Goal: Task Accomplishment & Management: Manage account settings

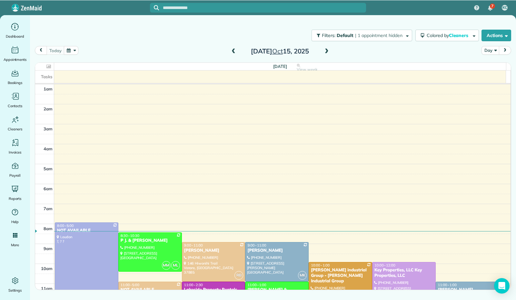
scroll to position [119, 0]
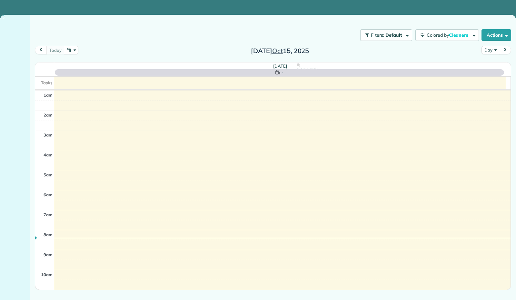
scroll to position [119, 0]
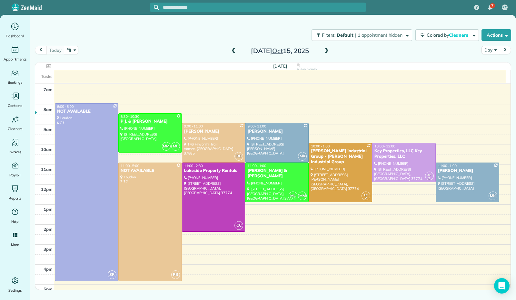
click at [326, 52] on span at bounding box center [326, 51] width 7 height 6
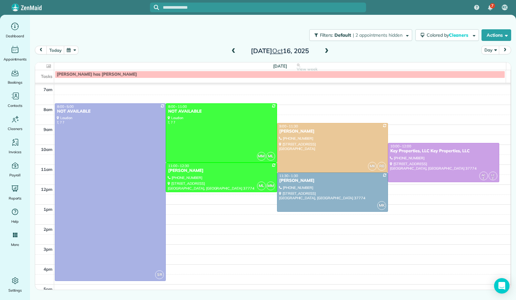
click at [233, 52] on span at bounding box center [233, 51] width 7 height 6
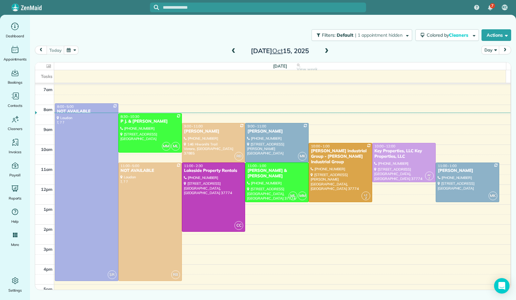
click at [326, 50] on span at bounding box center [326, 51] width 7 height 6
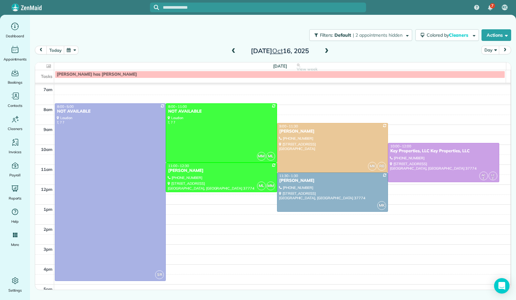
click at [326, 50] on span at bounding box center [326, 51] width 7 height 6
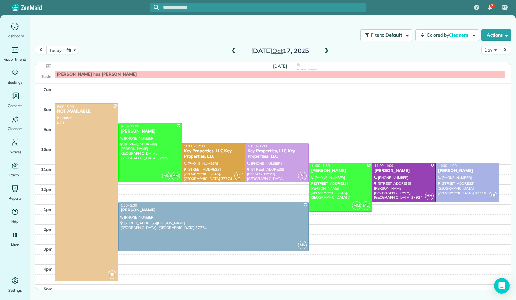
click at [326, 50] on span at bounding box center [326, 51] width 7 height 6
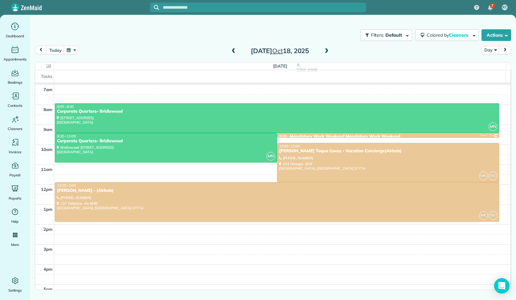
click at [327, 52] on span at bounding box center [326, 51] width 7 height 6
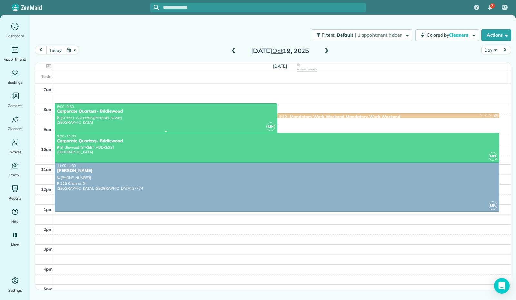
click at [235, 117] on div at bounding box center [165, 118] width 221 height 29
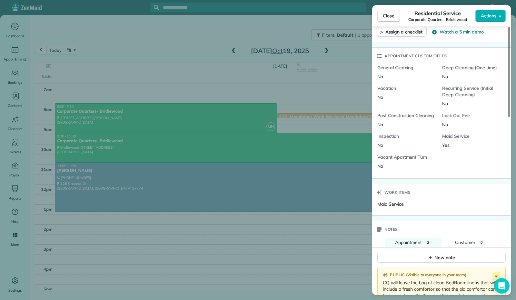
scroll to position [451, 0]
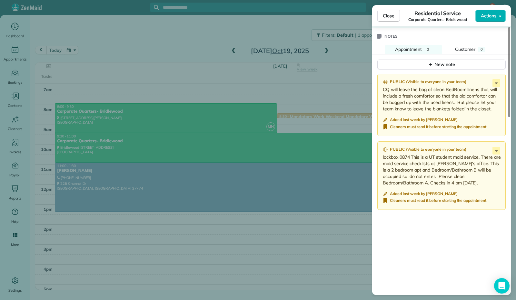
click at [391, 13] on span "Close" at bounding box center [389, 16] width 12 height 6
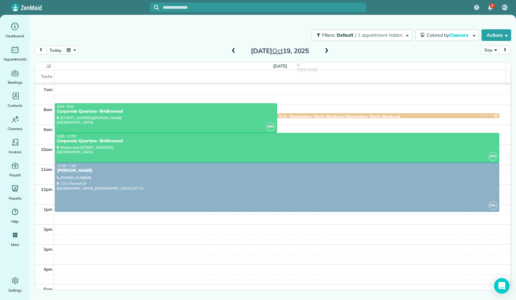
click at [326, 52] on span at bounding box center [326, 51] width 7 height 6
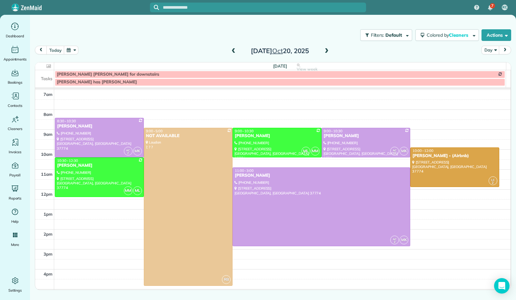
click at [327, 51] on span at bounding box center [326, 51] width 7 height 6
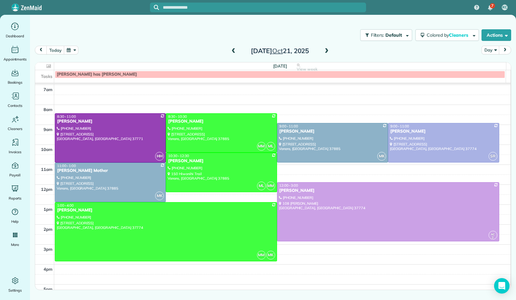
click at [327, 51] on span at bounding box center [326, 51] width 7 height 6
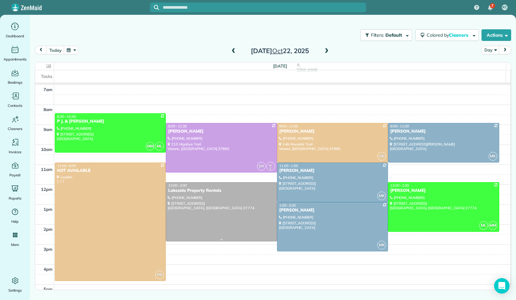
click at [229, 201] on div at bounding box center [221, 212] width 110 height 59
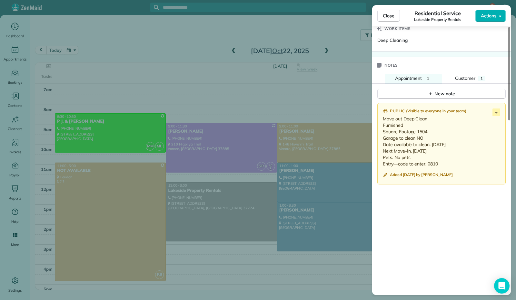
scroll to position [419, 0]
click at [388, 15] on span "Close" at bounding box center [389, 16] width 12 height 6
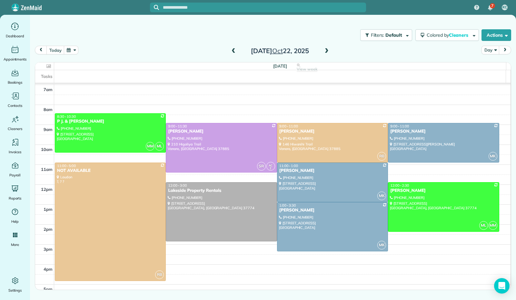
click at [327, 53] on span at bounding box center [326, 51] width 7 height 6
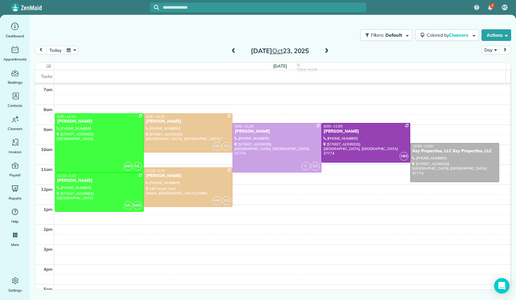
click at [327, 53] on span at bounding box center [326, 51] width 7 height 6
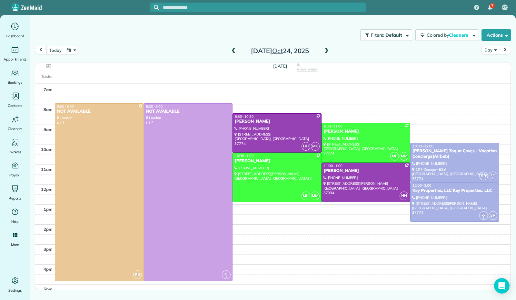
click at [327, 53] on span at bounding box center [326, 51] width 7 height 6
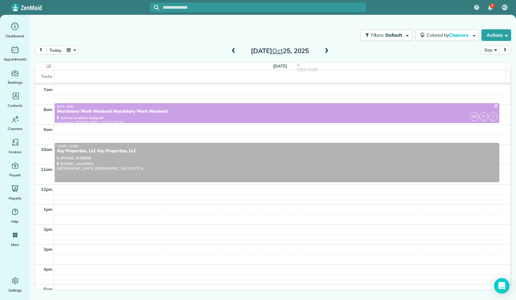
click at [327, 53] on span at bounding box center [326, 51] width 7 height 6
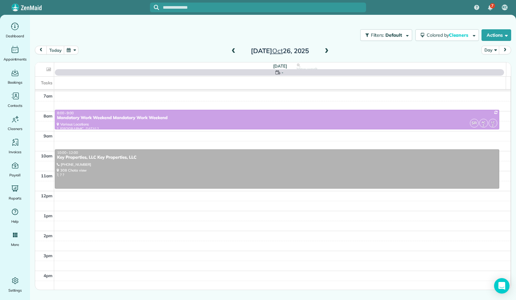
click at [327, 53] on span at bounding box center [326, 51] width 7 height 6
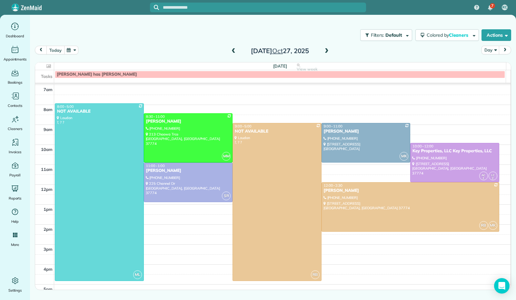
click at [55, 48] on button "today" at bounding box center [55, 50] width 18 height 9
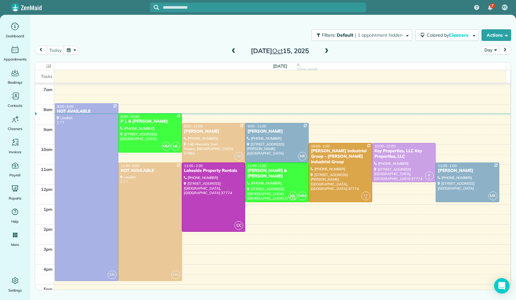
click at [326, 53] on span at bounding box center [326, 51] width 7 height 6
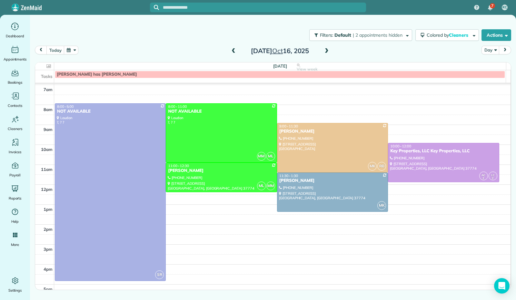
click at [326, 52] on span at bounding box center [326, 51] width 7 height 6
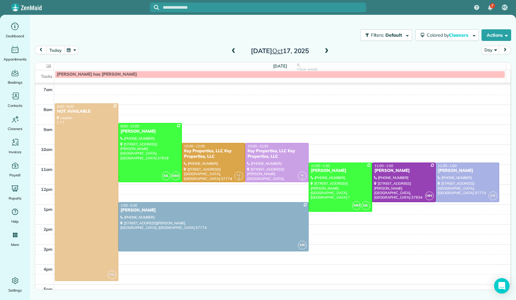
click at [59, 51] on button "today" at bounding box center [55, 50] width 18 height 9
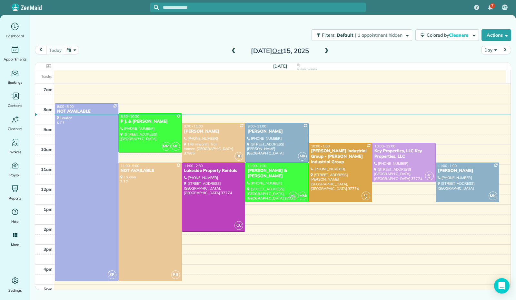
click at [69, 50] on button "button" at bounding box center [71, 50] width 15 height 9
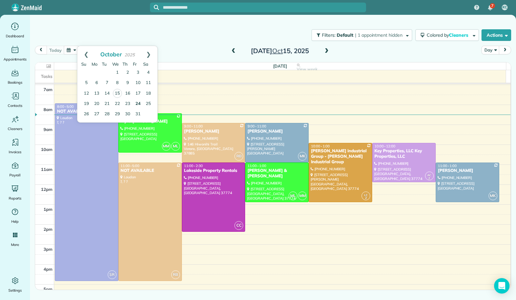
click at [141, 103] on link "24" at bounding box center [138, 104] width 10 height 10
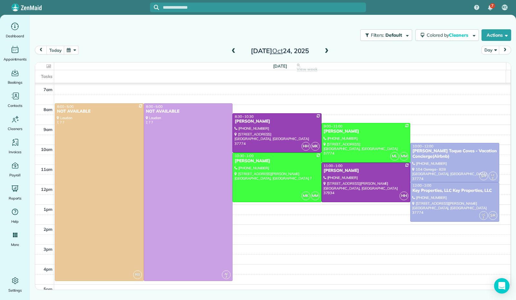
click at [326, 50] on span at bounding box center [326, 51] width 7 height 6
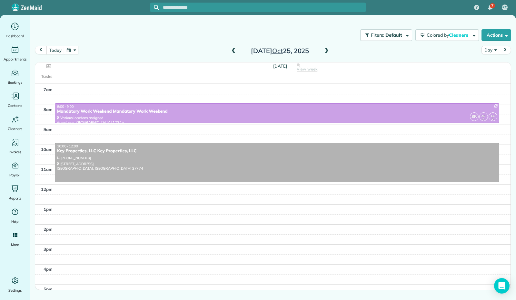
click at [326, 50] on span at bounding box center [326, 51] width 7 height 6
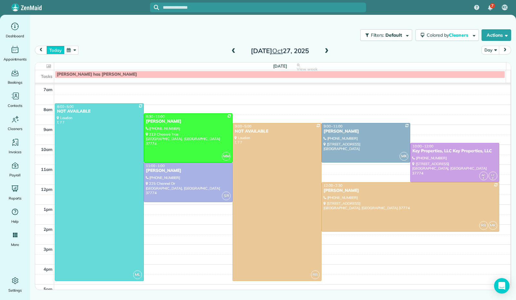
click at [54, 50] on button "today" at bounding box center [55, 50] width 18 height 9
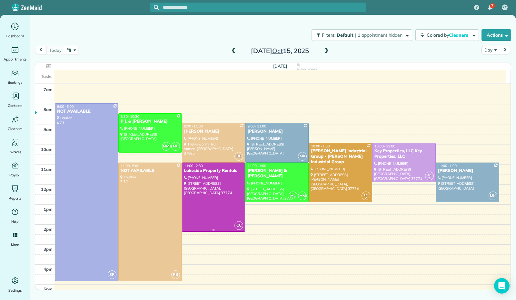
click at [223, 201] on div at bounding box center [213, 197] width 63 height 69
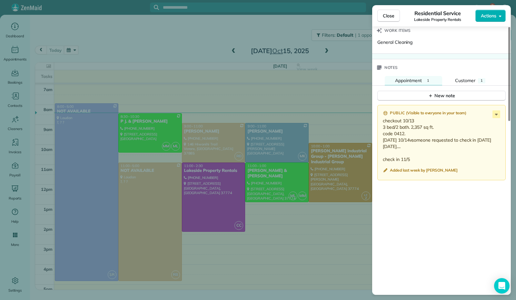
scroll to position [419, 0]
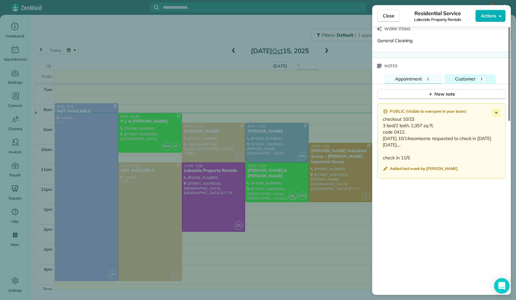
click at [456, 78] on div "Customer" at bounding box center [465, 79] width 20 height 7
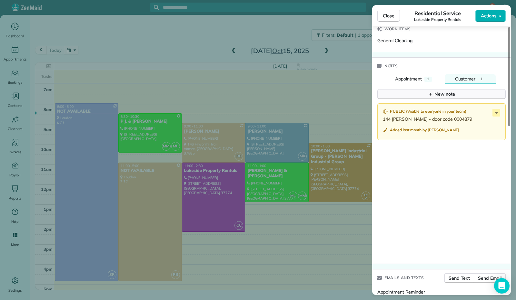
click at [452, 91] on div "New note" at bounding box center [441, 94] width 27 height 7
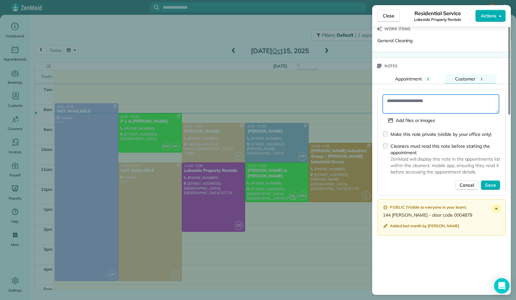
click at [425, 104] on textarea at bounding box center [441, 104] width 116 height 19
click at [413, 102] on textarea at bounding box center [441, 104] width 116 height 19
type textarea "**********"
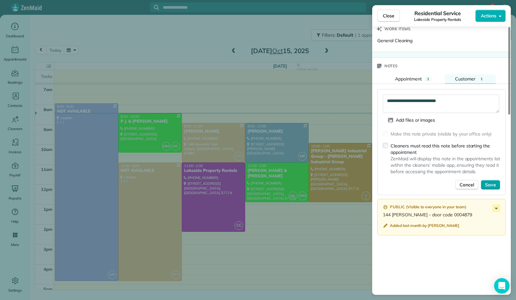
click at [494, 182] on span "Save" at bounding box center [490, 185] width 11 height 6
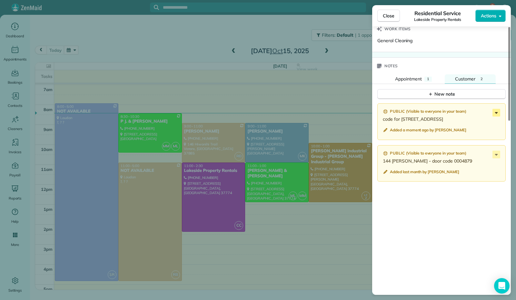
click at [496, 112] on icon at bounding box center [496, 113] width 3 height 2
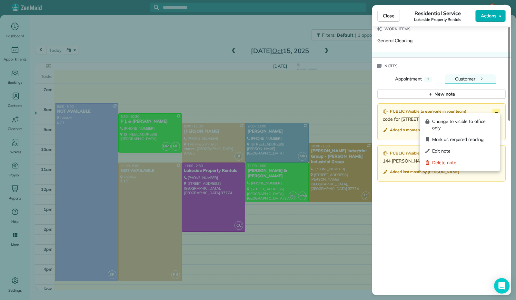
click at [496, 112] on icon at bounding box center [496, 113] width 3 height 2
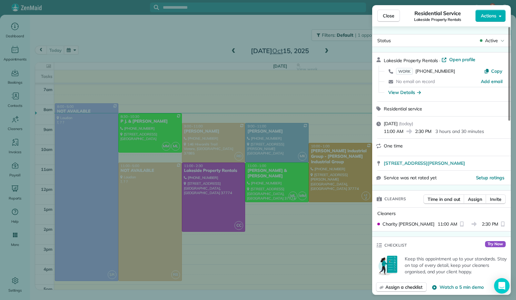
scroll to position [0, 0]
click at [388, 20] on button "Close" at bounding box center [388, 16] width 23 height 12
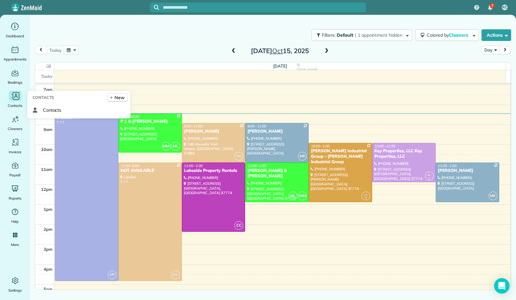
click at [19, 102] on div "Contacts" at bounding box center [15, 100] width 26 height 18
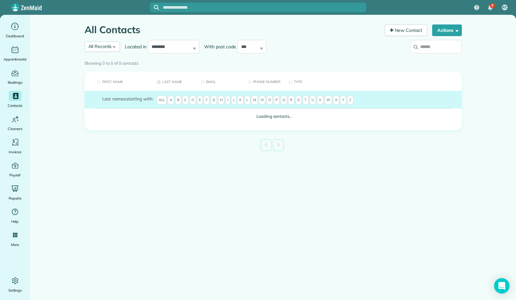
click at [250, 105] on span "L" at bounding box center [247, 100] width 6 height 9
click at [421, 49] on input "search" at bounding box center [436, 47] width 52 height 14
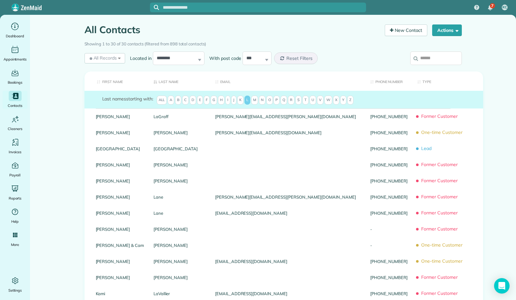
click at [422, 60] on input "search" at bounding box center [436, 59] width 52 height 14
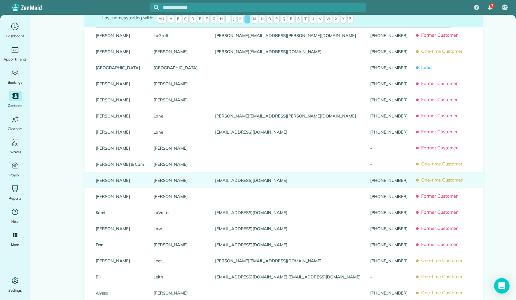
scroll to position [97, 0]
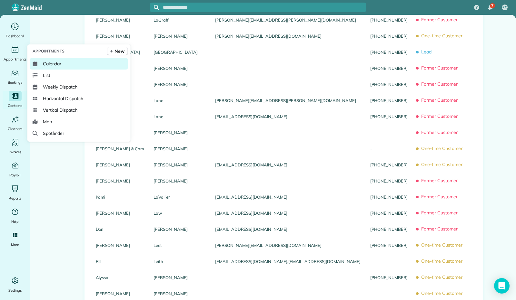
click at [44, 63] on span "Calendar" at bounding box center [52, 64] width 19 height 6
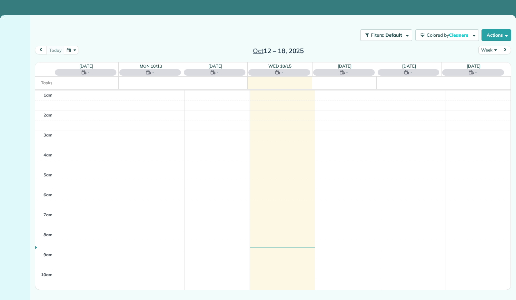
scroll to position [119, 0]
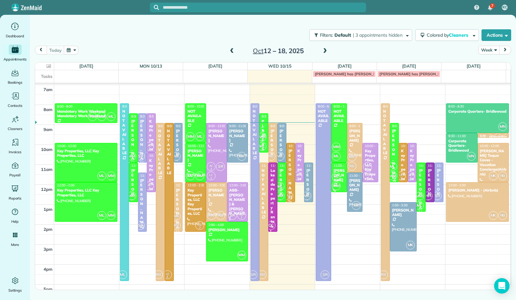
click at [496, 51] on button "Week" at bounding box center [488, 50] width 21 height 9
click at [491, 64] on link "Day" at bounding box center [503, 65] width 51 height 13
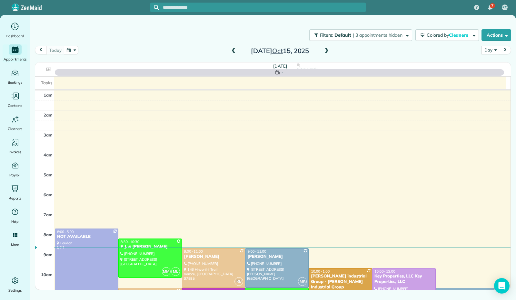
scroll to position [119, 0]
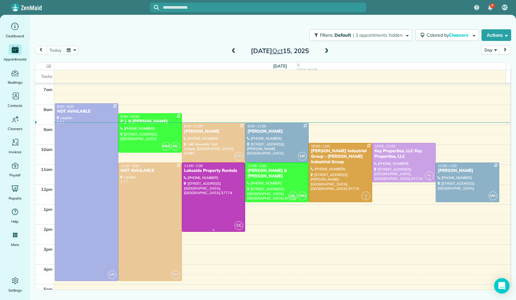
click at [223, 191] on div at bounding box center [213, 197] width 63 height 69
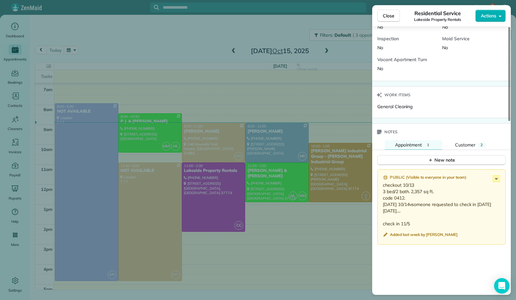
scroll to position [355, 0]
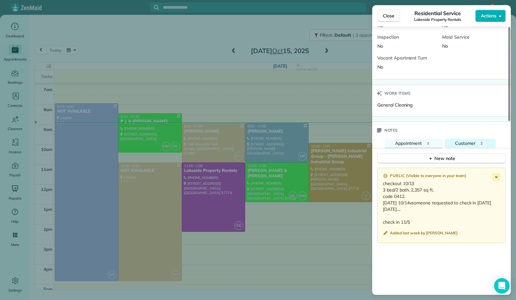
click at [472, 142] on span "Customer" at bounding box center [465, 144] width 20 height 6
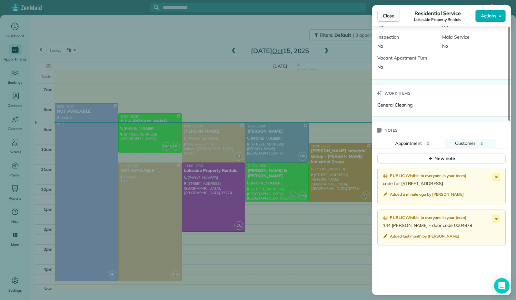
click at [393, 16] on span "Close" at bounding box center [389, 16] width 12 height 6
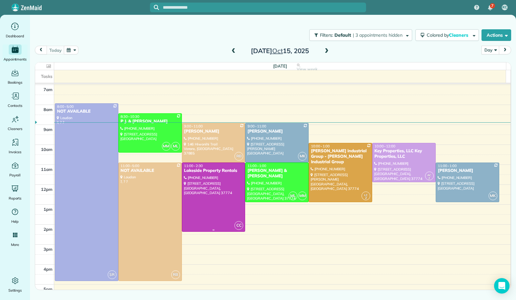
click at [222, 190] on div at bounding box center [213, 197] width 63 height 69
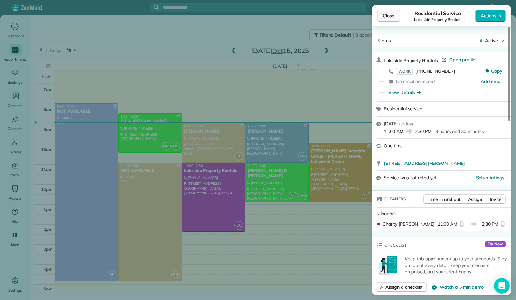
click at [385, 18] on span "Close" at bounding box center [389, 16] width 12 height 6
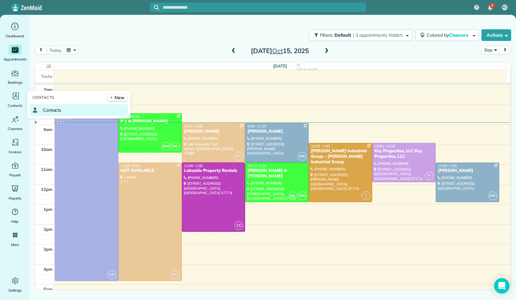
click at [49, 111] on span "Contacts" at bounding box center [52, 110] width 19 height 6
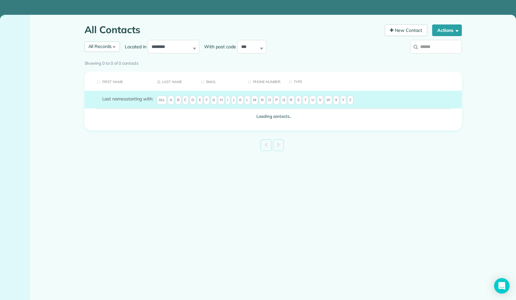
click at [294, 105] on span "R" at bounding box center [291, 100] width 6 height 9
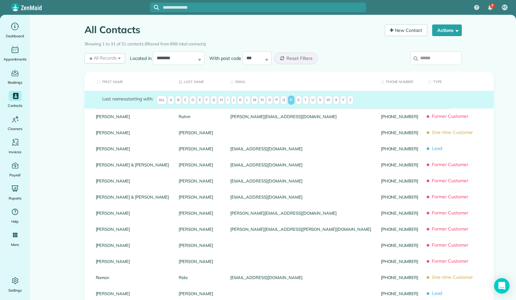
click at [279, 105] on span "P" at bounding box center [276, 100] width 6 height 9
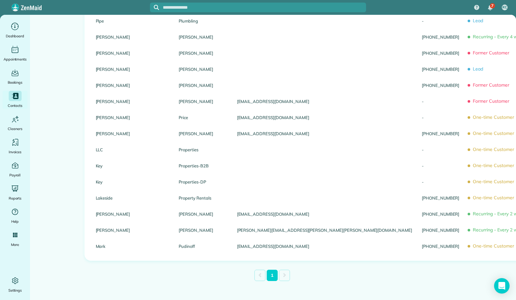
scroll to position [516, 0]
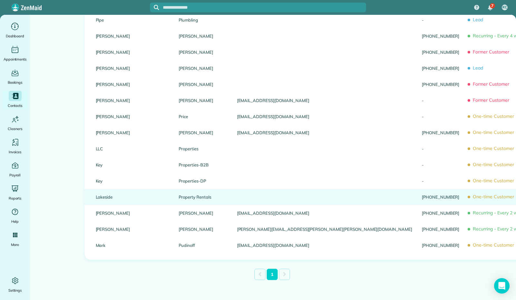
click at [180, 199] on link "Property Rentals" at bounding box center [203, 197] width 48 height 5
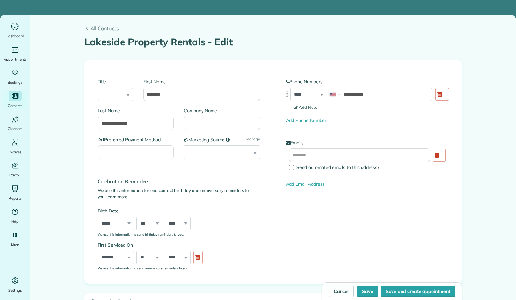
type input "**********"
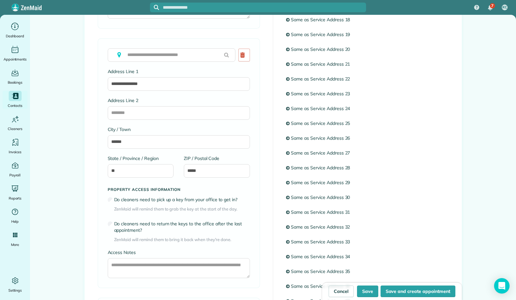
scroll to position [677, 0]
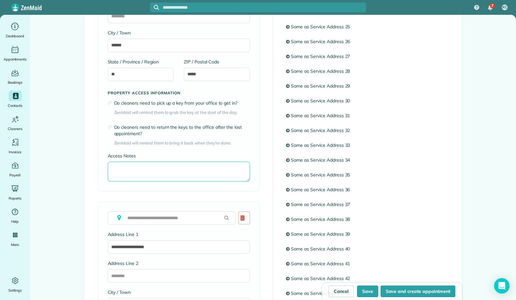
click at [144, 182] on textarea "Access Notes" at bounding box center [179, 172] width 142 height 20
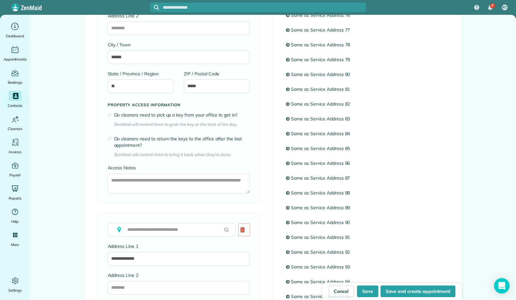
scroll to position [1450, 0]
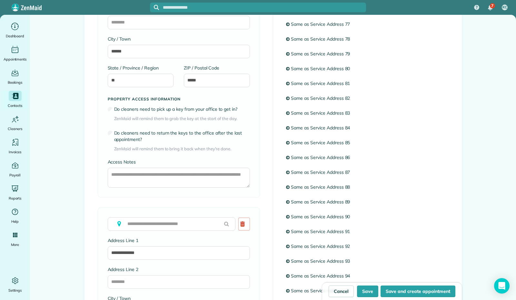
type textarea "*********"
click at [175, 188] on textarea "Access Notes" at bounding box center [179, 178] width 142 height 20
type textarea "**********"
click at [369, 293] on button "Save" at bounding box center [367, 292] width 21 height 12
type input "**********"
